Goal: Go to known website: Access a specific website the user already knows

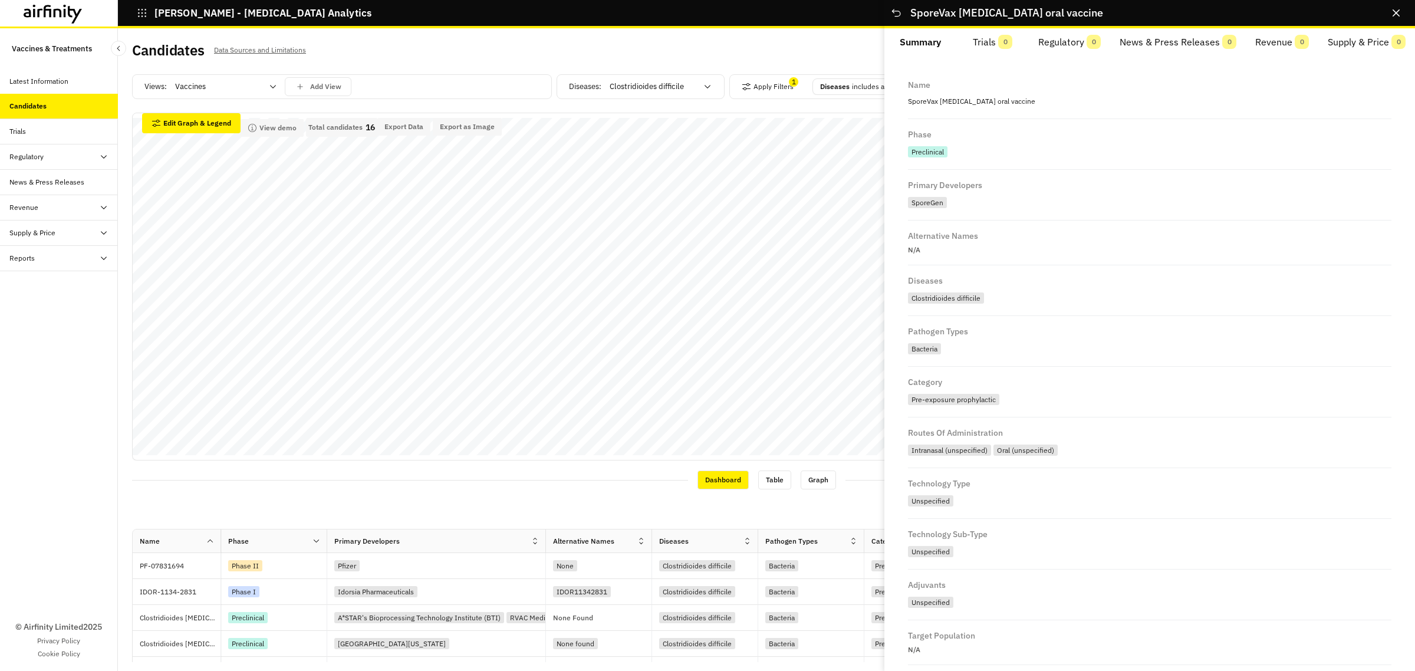
scroll to position [161, 0]
